Goal: Information Seeking & Learning: Learn about a topic

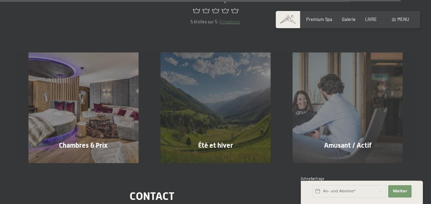
scroll to position [2400, 0]
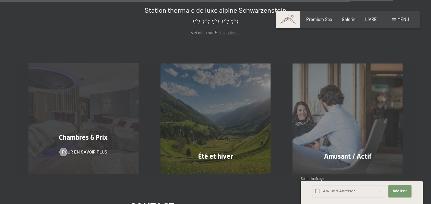
click at [95, 94] on div "Chambres & Prix Pour en savoir plus" at bounding box center [83, 118] width 132 height 110
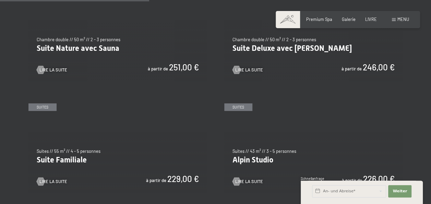
scroll to position [617, 0]
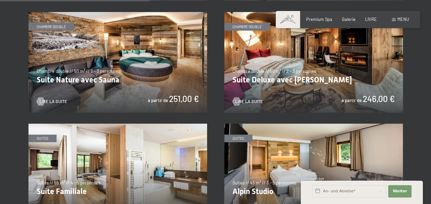
click at [296, 57] on img at bounding box center [313, 62] width 179 height 100
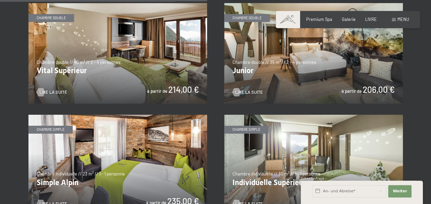
scroll to position [796, 0]
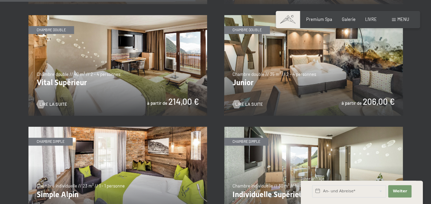
click at [300, 64] on img at bounding box center [313, 65] width 179 height 100
click at [138, 62] on img at bounding box center [117, 65] width 179 height 100
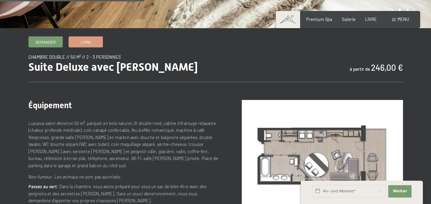
scroll to position [274, 0]
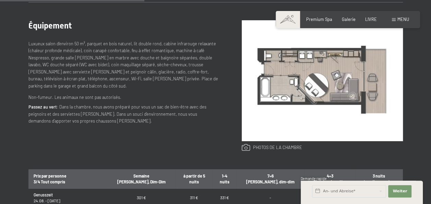
click at [267, 148] on link at bounding box center [272, 148] width 60 height 8
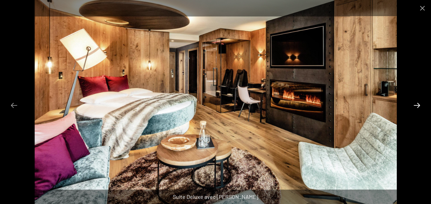
click at [416, 104] on button "Diapositive suivante" at bounding box center [417, 104] width 14 height 13
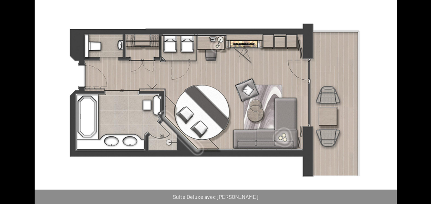
click at [416, 104] on button "Diapositive suivante" at bounding box center [420, 104] width 14 height 13
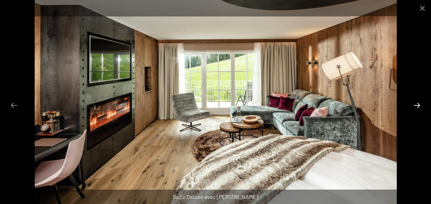
click at [416, 104] on button "Diapositive suivante" at bounding box center [417, 104] width 14 height 13
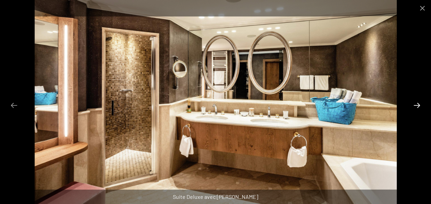
click at [416, 104] on button "Diapositive suivante" at bounding box center [417, 104] width 14 height 13
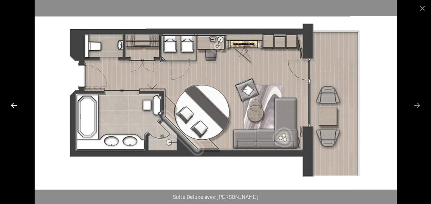
click at [14, 104] on button "Diapositive précédente" at bounding box center [14, 104] width 14 height 13
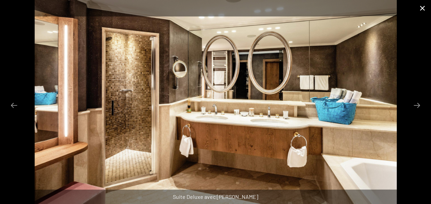
click at [421, 3] on button "Fermer la galerie" at bounding box center [422, 8] width 17 height 16
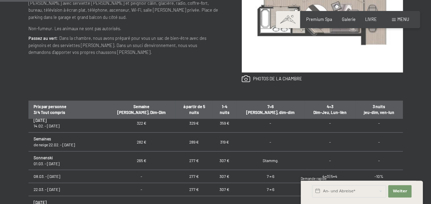
scroll to position [291, 0]
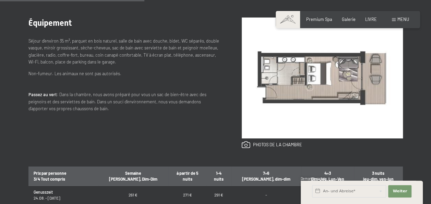
scroll to position [274, 0]
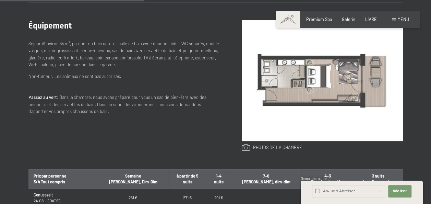
click at [285, 146] on link at bounding box center [272, 148] width 60 height 8
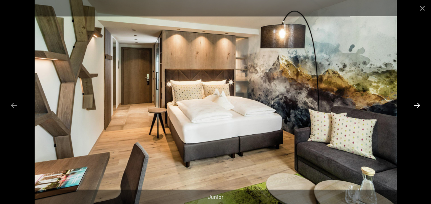
click at [416, 103] on button "Diapositive suivante" at bounding box center [417, 104] width 14 height 13
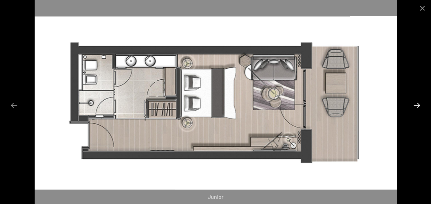
click at [416, 103] on button "Diapositive suivante" at bounding box center [417, 104] width 14 height 13
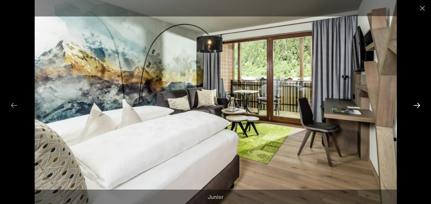
click at [416, 103] on button "Diapositive suivante" at bounding box center [417, 104] width 14 height 13
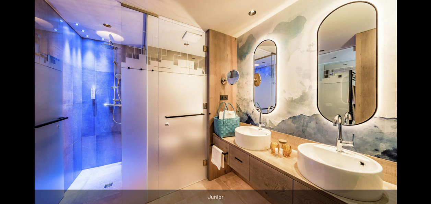
click at [416, 103] on button "Diapositive suivante" at bounding box center [420, 104] width 14 height 13
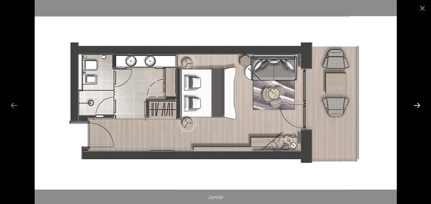
click at [416, 103] on button "Diapositive suivante" at bounding box center [417, 104] width 14 height 13
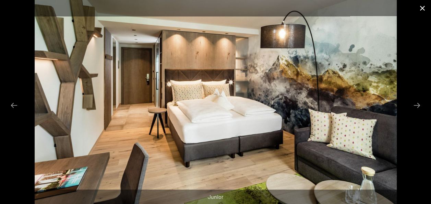
click at [423, 8] on button "Fermer la galerie" at bounding box center [422, 8] width 17 height 16
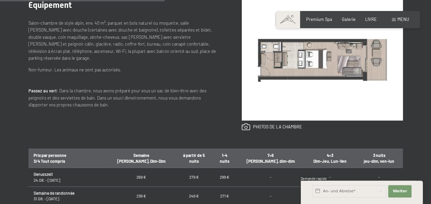
scroll to position [309, 0]
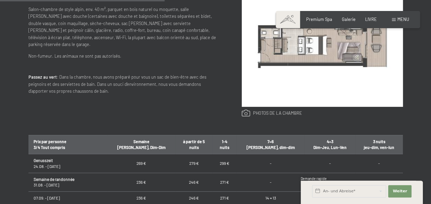
click at [287, 113] on link at bounding box center [272, 113] width 60 height 8
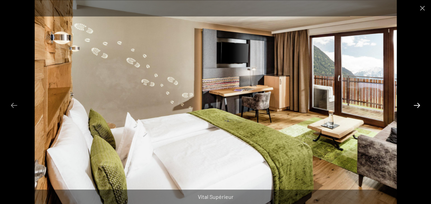
click at [418, 104] on button "Diapositive suivante" at bounding box center [417, 104] width 14 height 13
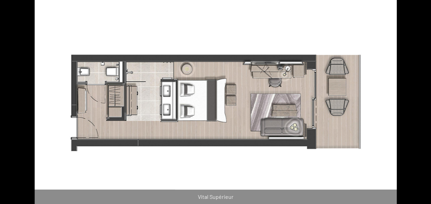
click at [418, 104] on button "Diapositive suivante" at bounding box center [420, 104] width 14 height 13
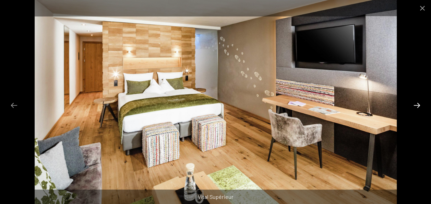
click at [418, 104] on button "Diapositive suivante" at bounding box center [417, 104] width 14 height 13
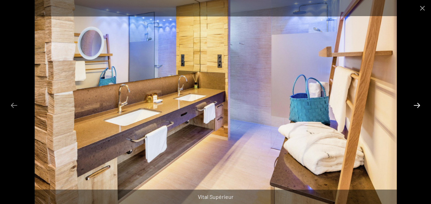
click at [418, 104] on button "Diapositive suivante" at bounding box center [417, 104] width 14 height 13
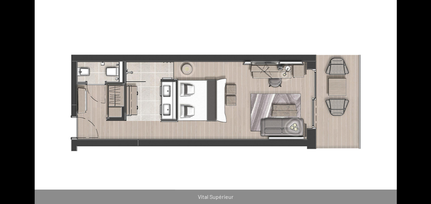
click at [418, 104] on button "Diapositive suivante" at bounding box center [420, 104] width 14 height 13
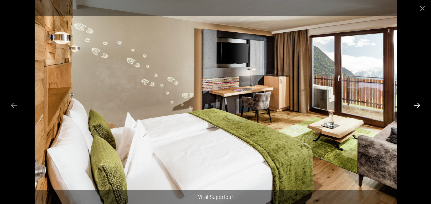
click at [418, 104] on button "Diapositive suivante" at bounding box center [417, 104] width 14 height 13
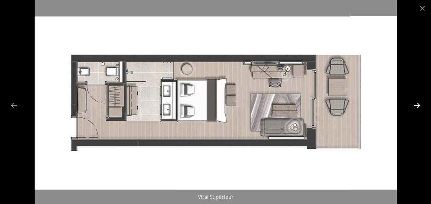
click at [418, 104] on button "Diapositive suivante" at bounding box center [417, 104] width 14 height 13
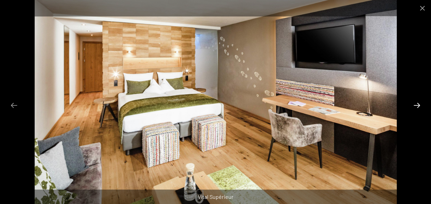
click at [418, 104] on button "Diapositive suivante" at bounding box center [417, 104] width 14 height 13
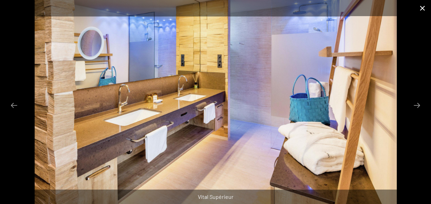
click at [421, 10] on button "Fermer la galerie" at bounding box center [422, 8] width 17 height 16
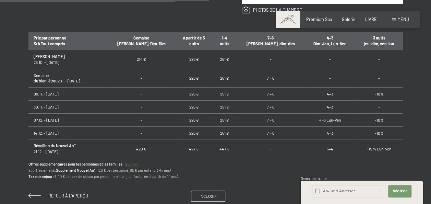
scroll to position [103, 0]
click at [75, 195] on span "Retour à l’aperçu" at bounding box center [68, 195] width 40 height 5
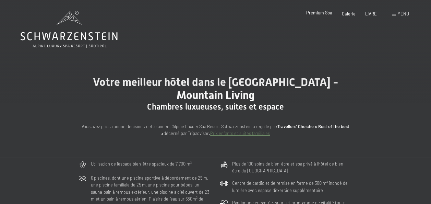
click at [326, 13] on span "Premium Spa" at bounding box center [319, 12] width 26 height 5
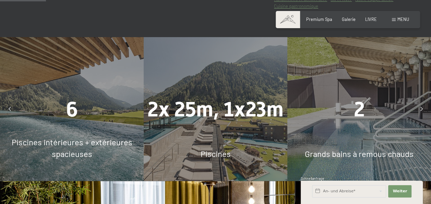
scroll to position [377, 0]
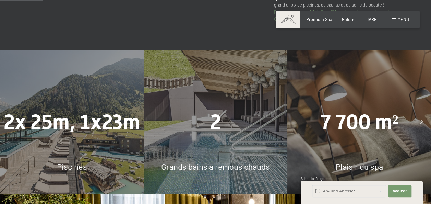
click at [422, 120] on icon at bounding box center [421, 122] width 2 height 4
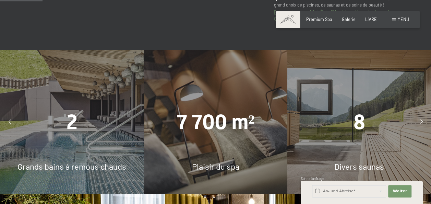
click at [347, 107] on div "8" at bounding box center [359, 121] width 144 height 29
click at [367, 161] on span "Divers saunas" at bounding box center [359, 166] width 50 height 10
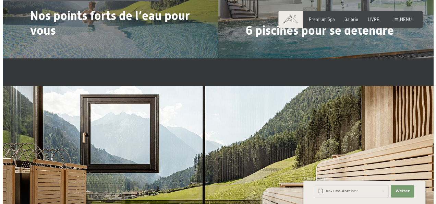
scroll to position [1543, 0]
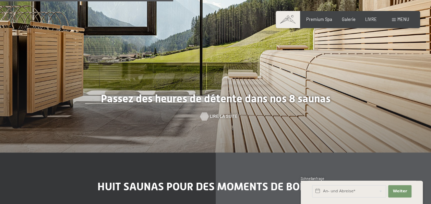
click at [221, 113] on span "Lire la suite" at bounding box center [224, 116] width 28 height 6
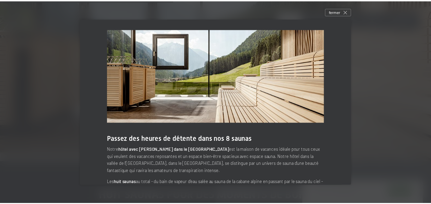
scroll to position [0, 0]
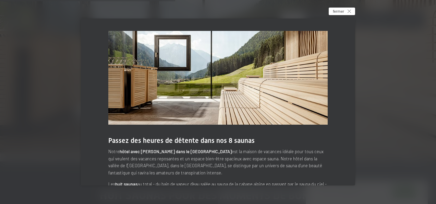
click at [344, 13] on span "fermer" at bounding box center [338, 11] width 11 height 6
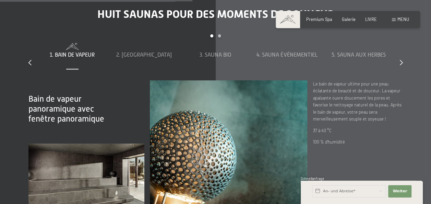
scroll to position [1714, 0]
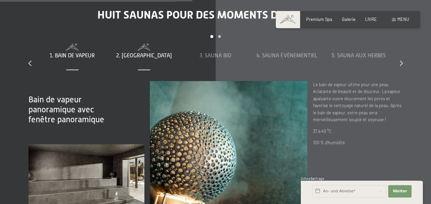
click at [148, 52] on span "2. [GEOGRAPHIC_DATA]" at bounding box center [144, 55] width 56 height 6
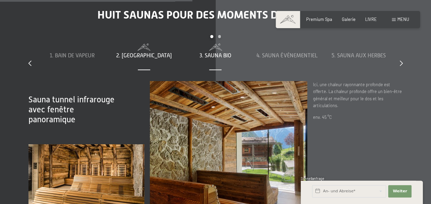
click at [221, 52] on span "3. Sauna bio" at bounding box center [216, 55] width 32 height 6
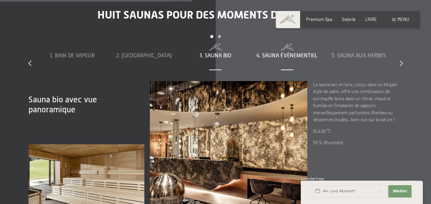
click at [288, 52] on span "4. Sauna événementiel" at bounding box center [286, 55] width 61 height 6
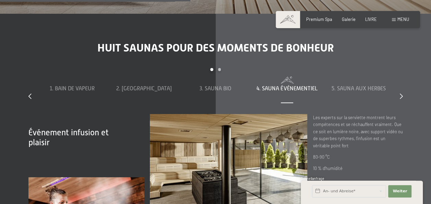
scroll to position [1680, 0]
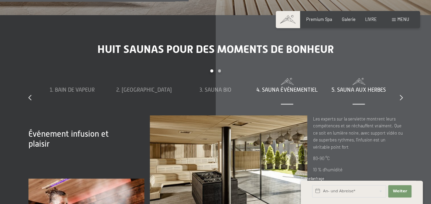
click at [358, 87] on span "5. Sauna aux herbes" at bounding box center [359, 90] width 54 height 6
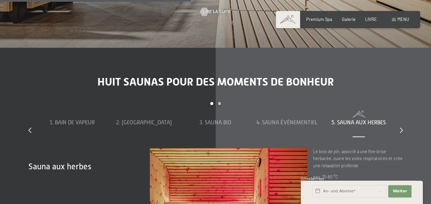
scroll to position [1646, 0]
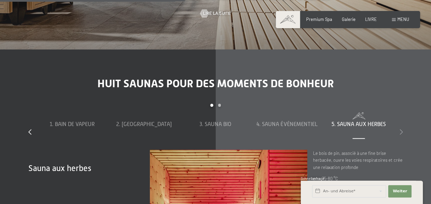
click at [402, 129] on icon at bounding box center [401, 131] width 3 height 5
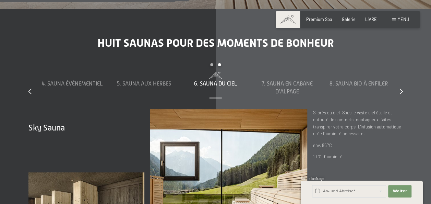
scroll to position [1680, 0]
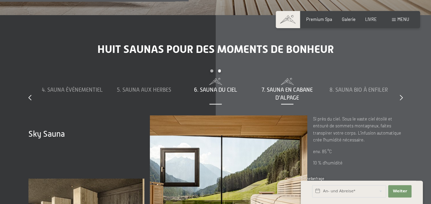
click at [280, 86] on div "7. Sauna en cabane d’alpage" at bounding box center [287, 93] width 66 height 15
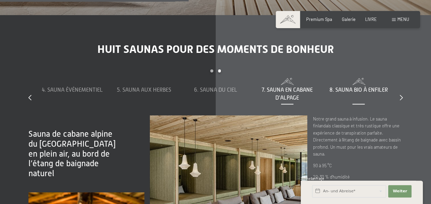
click at [344, 87] on span "8. Sauna bio à enfiler" at bounding box center [359, 90] width 58 height 6
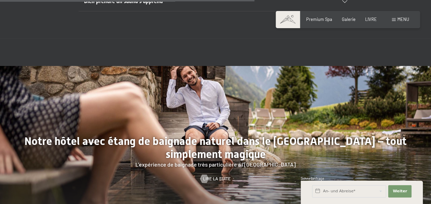
scroll to position [1954, 0]
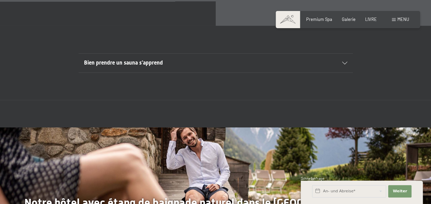
click at [150, 59] on span "Bien prendre un sauna s’apprend" at bounding box center [123, 62] width 79 height 7
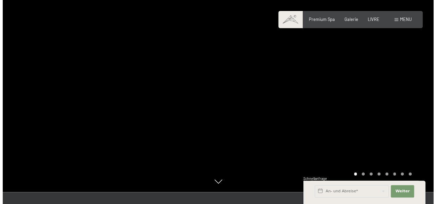
scroll to position [0, 0]
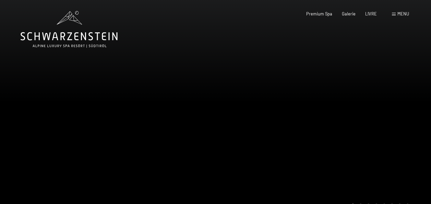
click at [394, 14] on span at bounding box center [394, 14] width 4 height 3
